Goal: Register for event/course

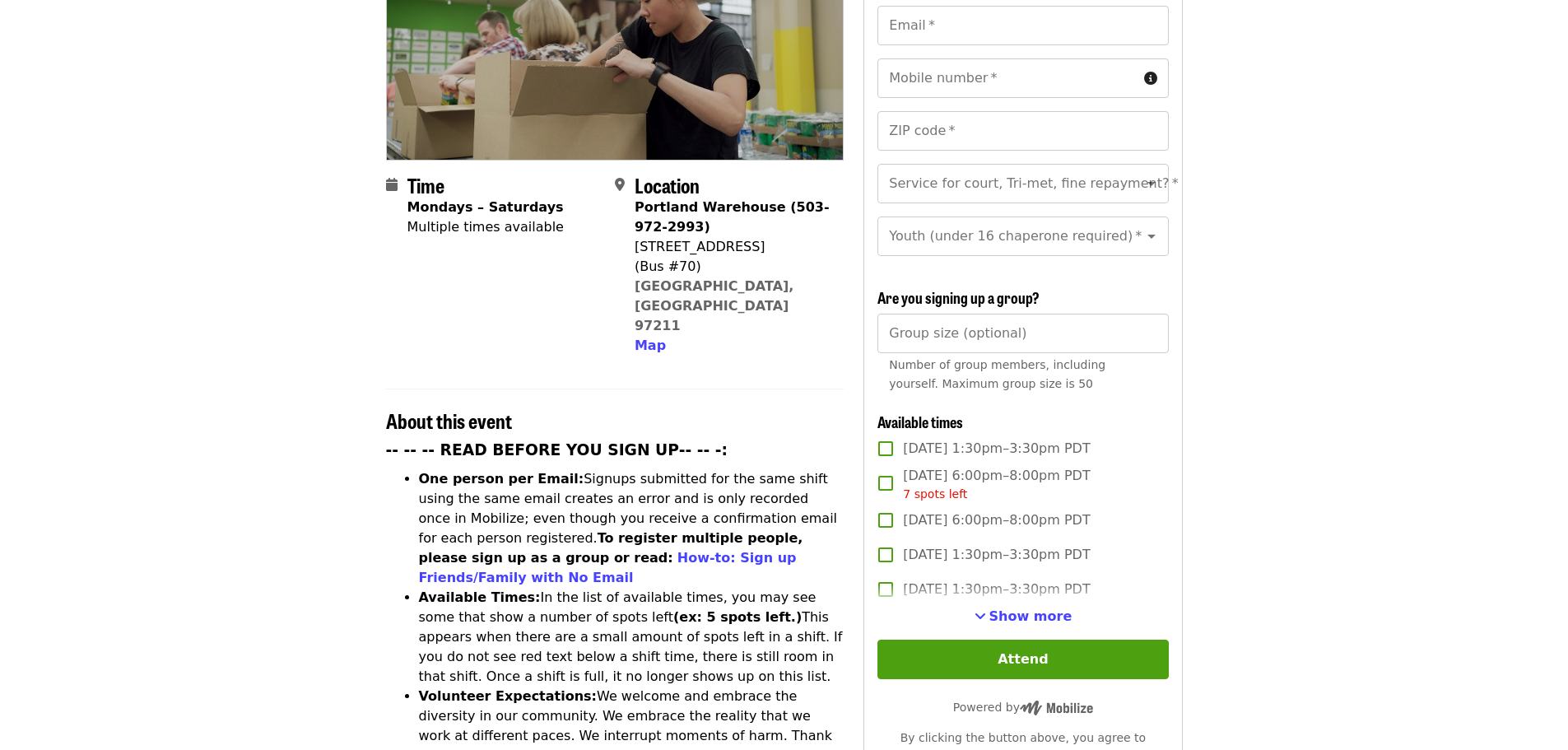
scroll to position [269, 0]
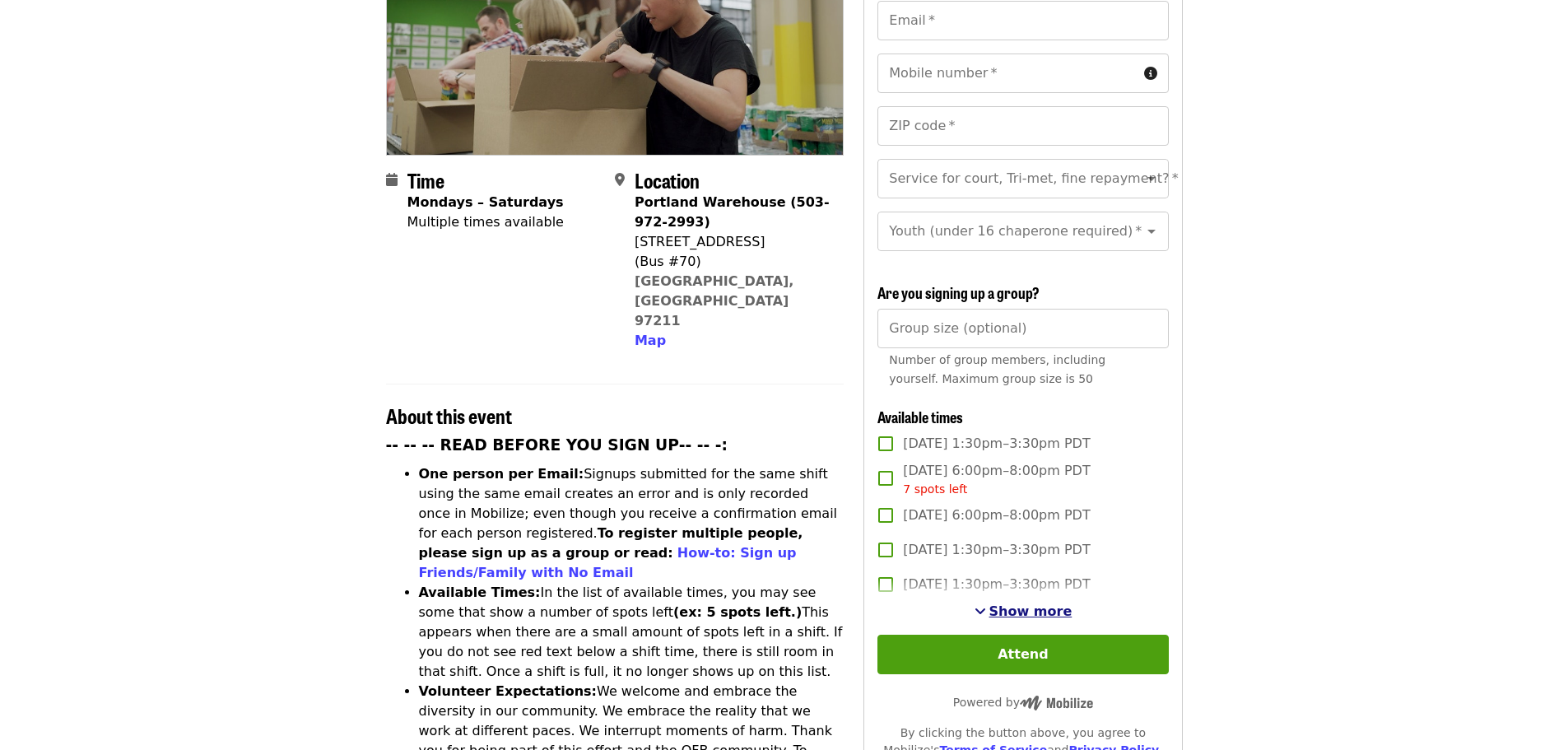
click at [1037, 608] on span "Show more" at bounding box center [1031, 611] width 83 height 16
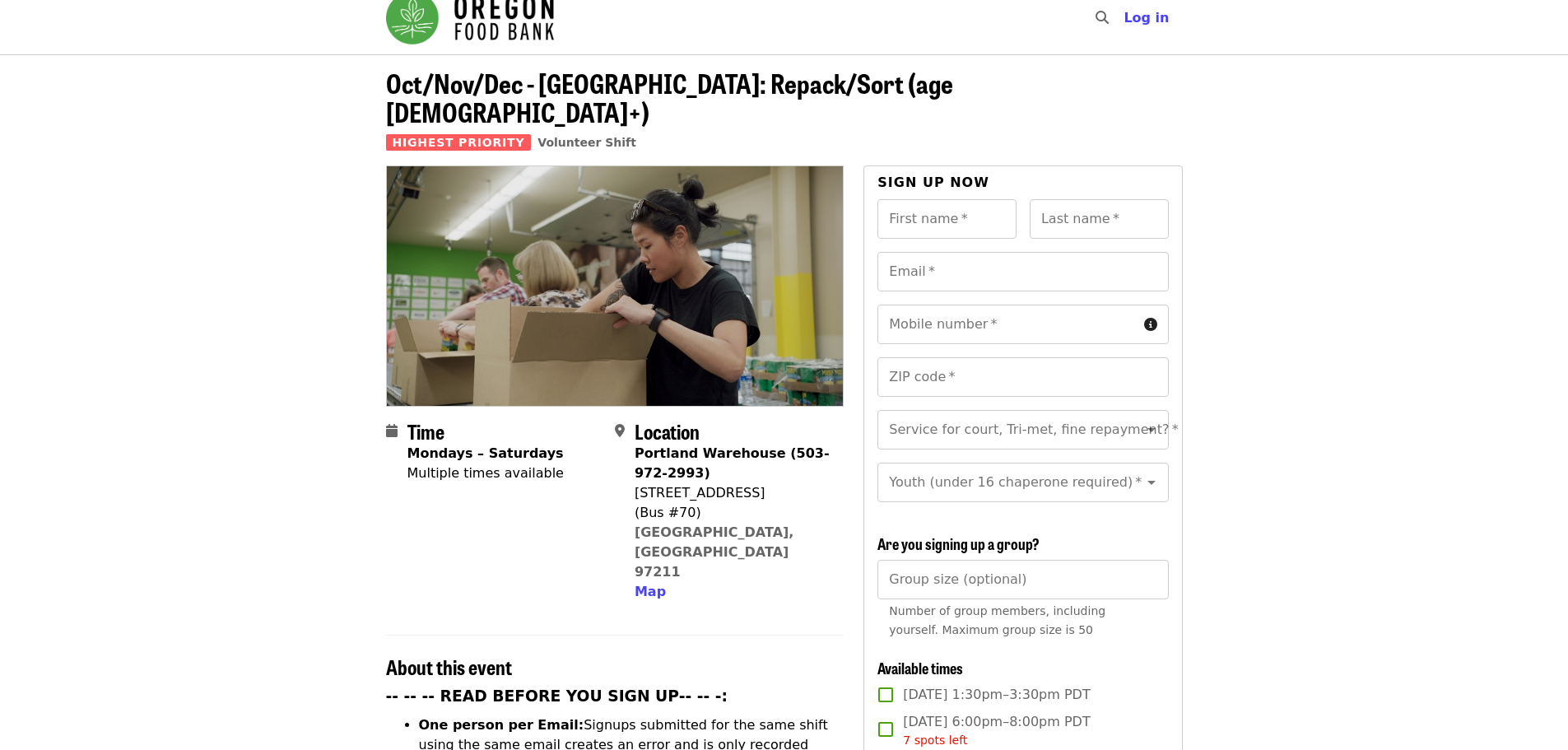
scroll to position [0, 0]
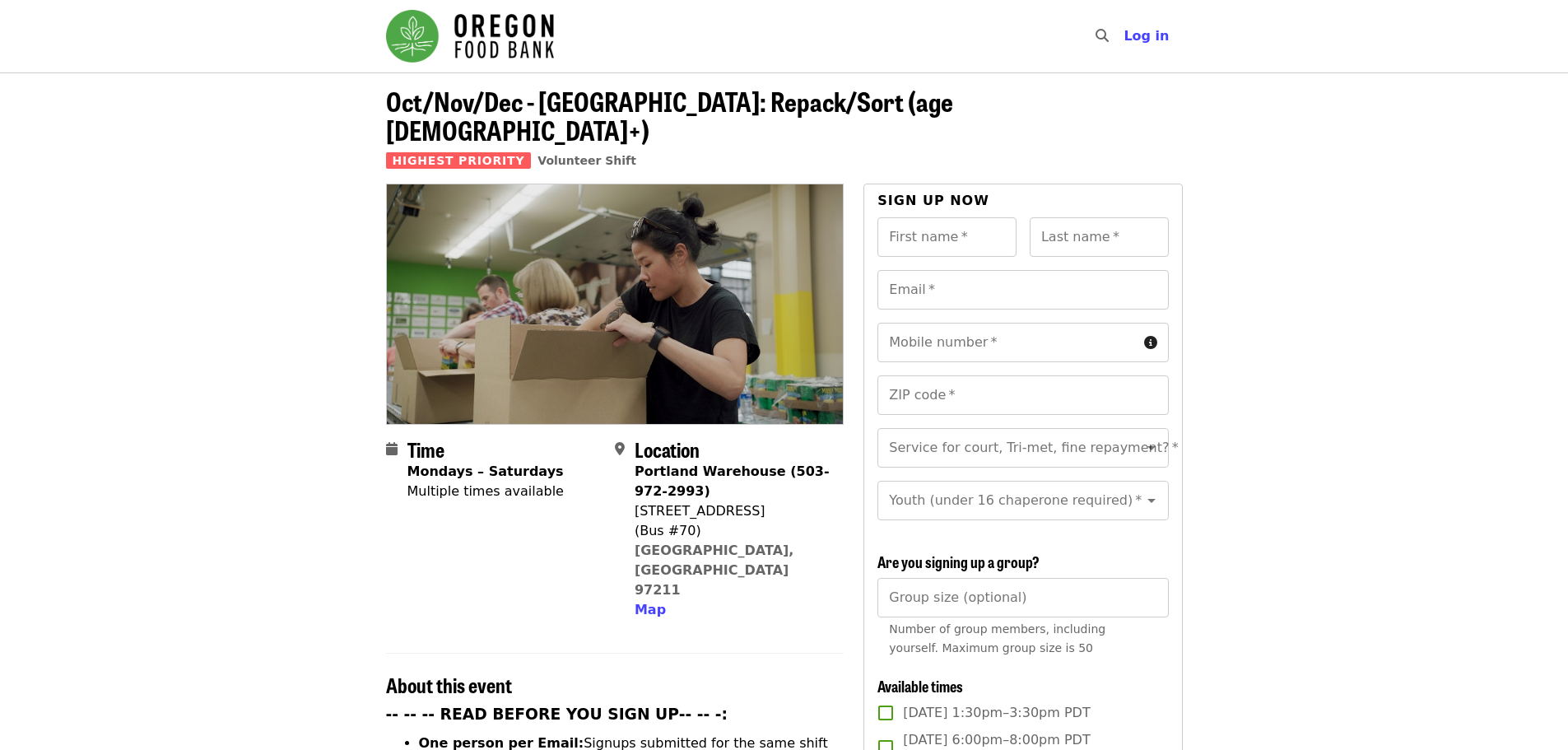
click at [473, 41] on img "Main navigation" at bounding box center [470, 36] width 168 height 53
